Goal: Transaction & Acquisition: Obtain resource

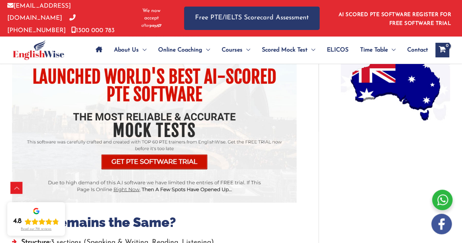
scroll to position [657, 0]
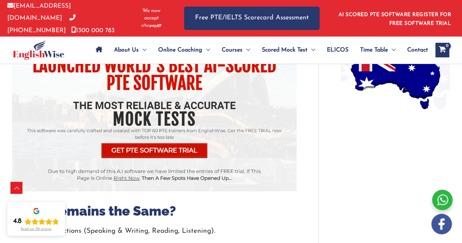
click at [201, 148] on img at bounding box center [154, 97] width 284 height 188
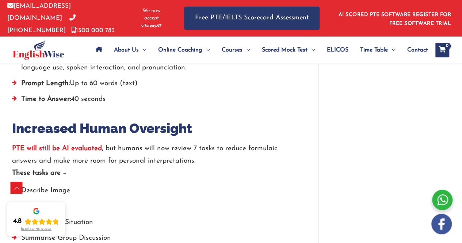
scroll to position [1095, 0]
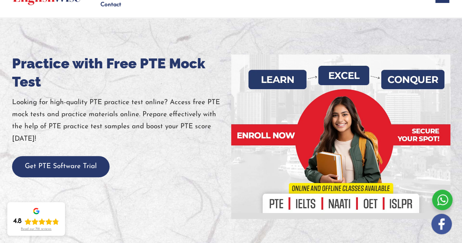
scroll to position [73, 0]
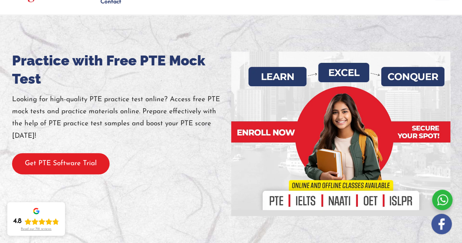
click at [91, 158] on button "Get PTE Software Trial" at bounding box center [60, 164] width 97 height 22
